Goal: Find specific page/section

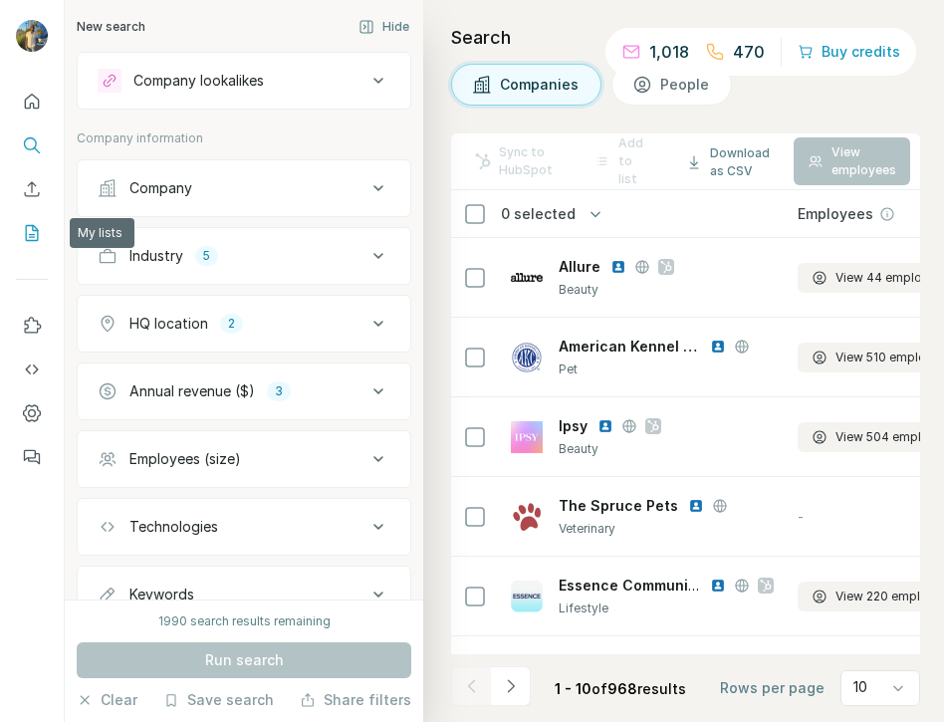
click at [22, 229] on icon "My lists" at bounding box center [32, 233] width 20 height 20
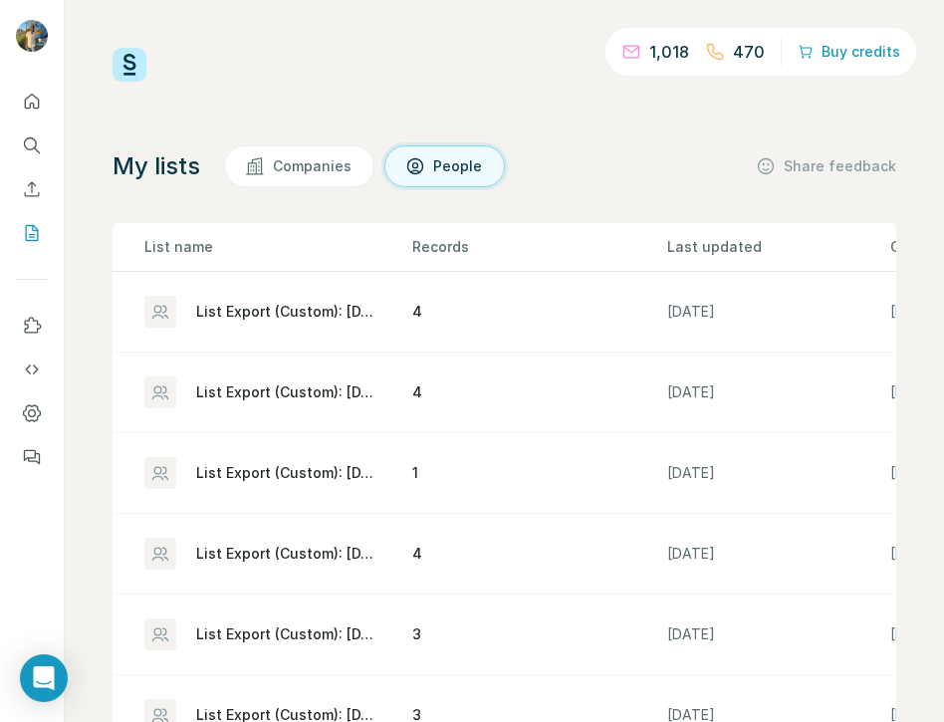
click at [280, 396] on div "List Export (Custom): [DATE] 17:12" at bounding box center [287, 392] width 182 height 20
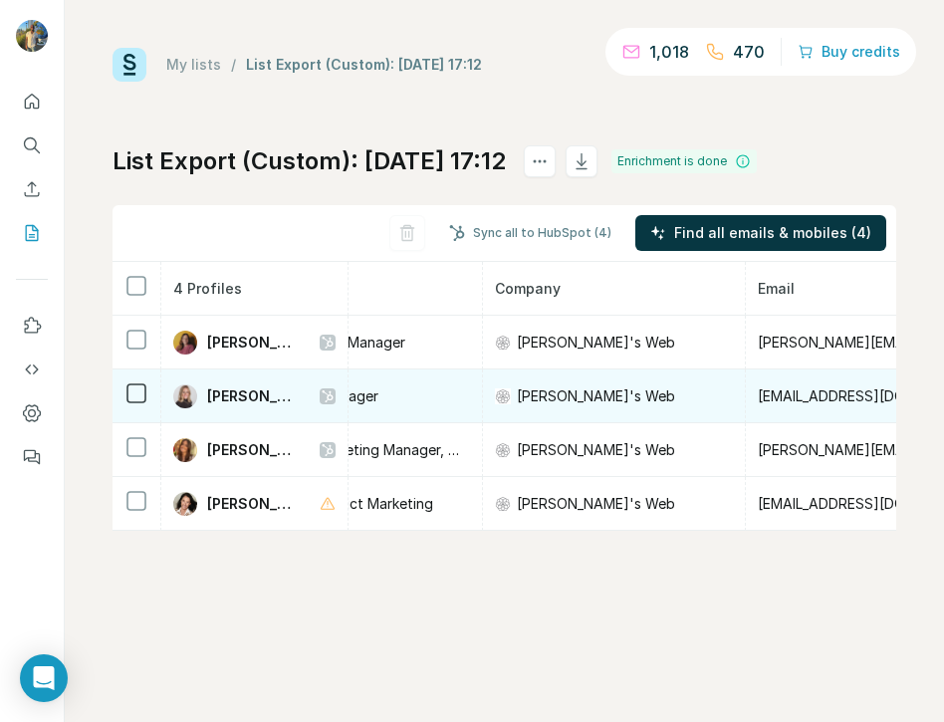
scroll to position [0, 400]
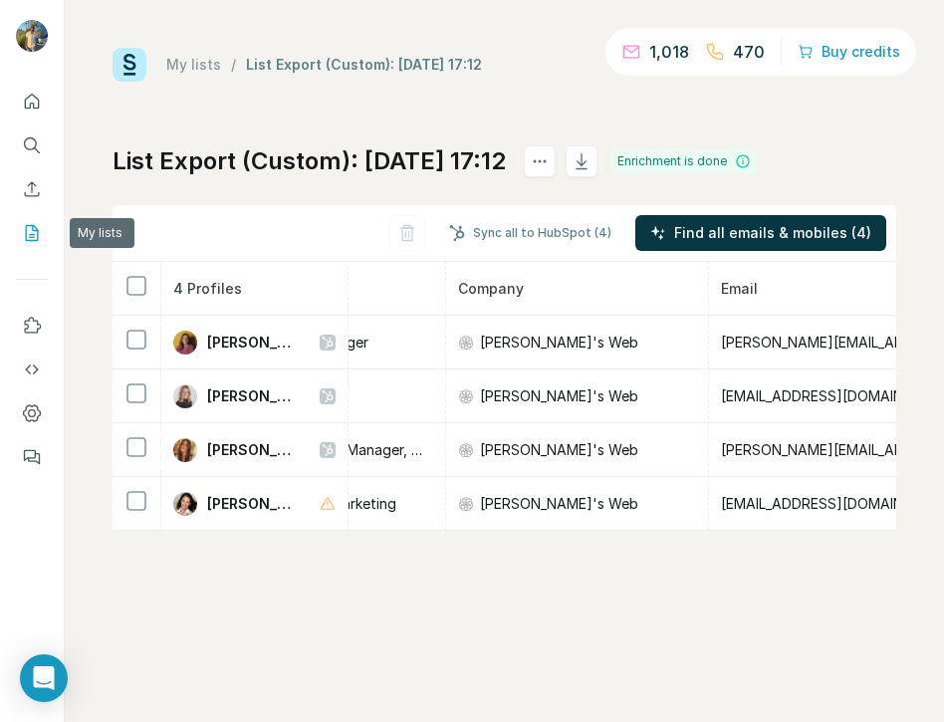
click at [28, 241] on icon "My lists" at bounding box center [32, 233] width 20 height 20
